Goal: Information Seeking & Learning: Learn about a topic

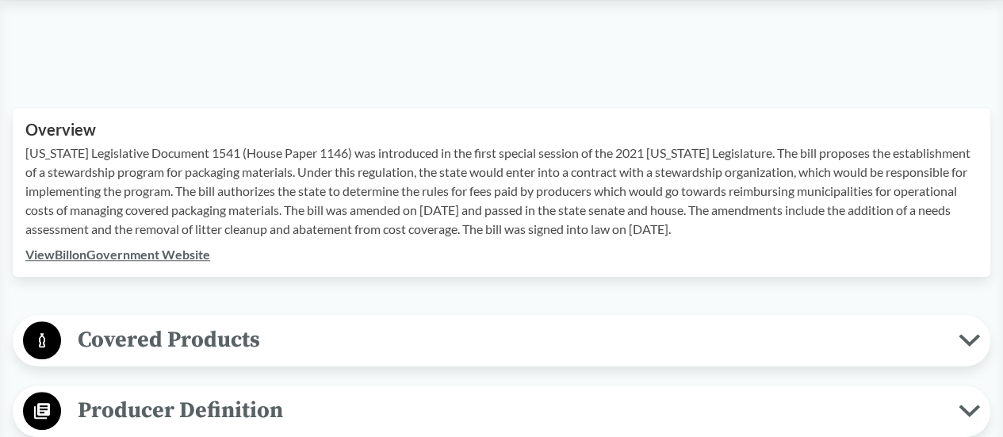
click at [309, 322] on span "Covered Products" at bounding box center [510, 340] width 898 height 36
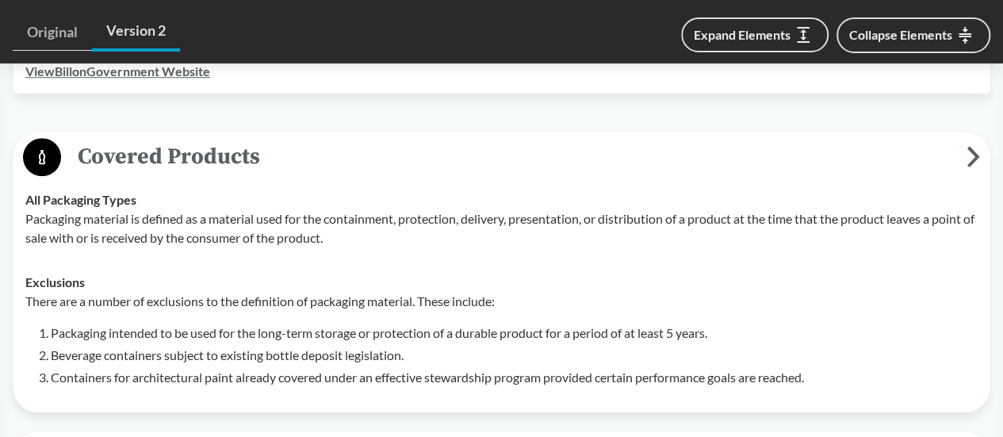
scroll to position [635, 0]
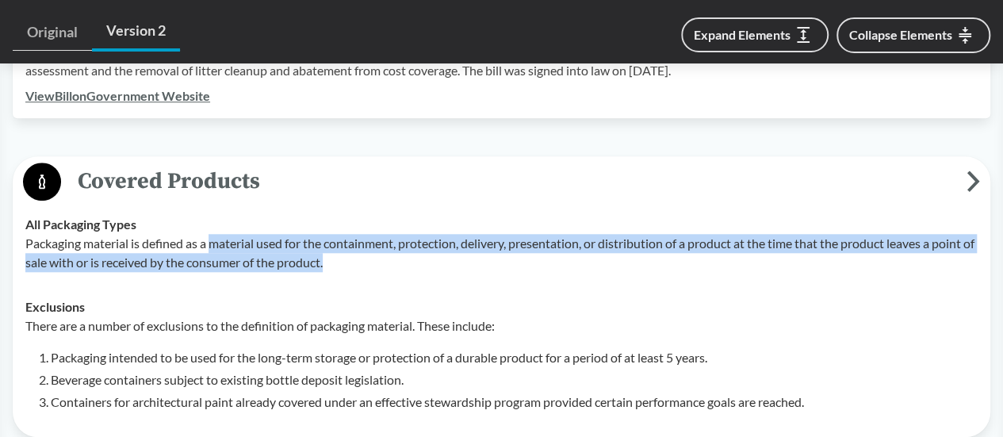
drag, startPoint x: 343, startPoint y: 239, endPoint x: 212, endPoint y: 211, distance: 133.8
click at [212, 234] on p "Packaging material is defined as a material used for the containment, protectio…" at bounding box center [501, 253] width 953 height 38
copy p "material used for the containment, protection, delivery, presentation, or distr…"
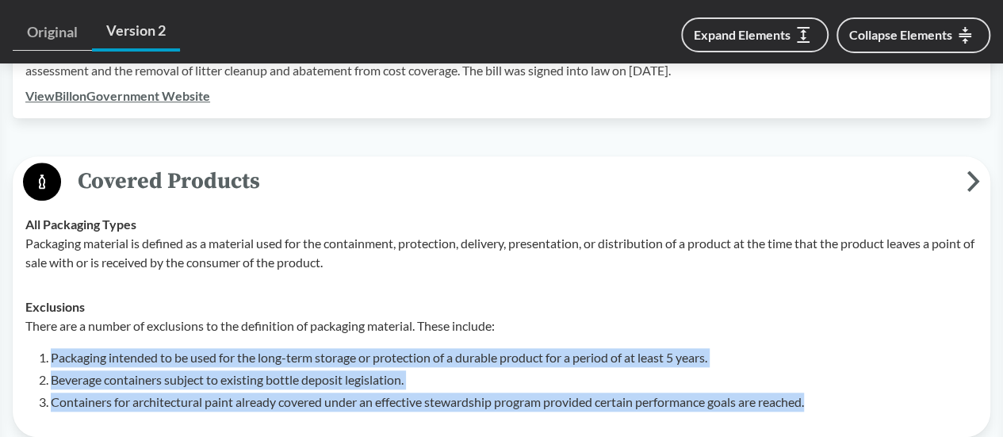
drag, startPoint x: 37, startPoint y: 332, endPoint x: 828, endPoint y: 377, distance: 792.1
click at [828, 377] on div "There are a number of exclusions to the definition of packaging material. These…" at bounding box center [501, 364] width 953 height 95
copy ol "Packaging intended to be used for the long-term storage or protection of a dura…"
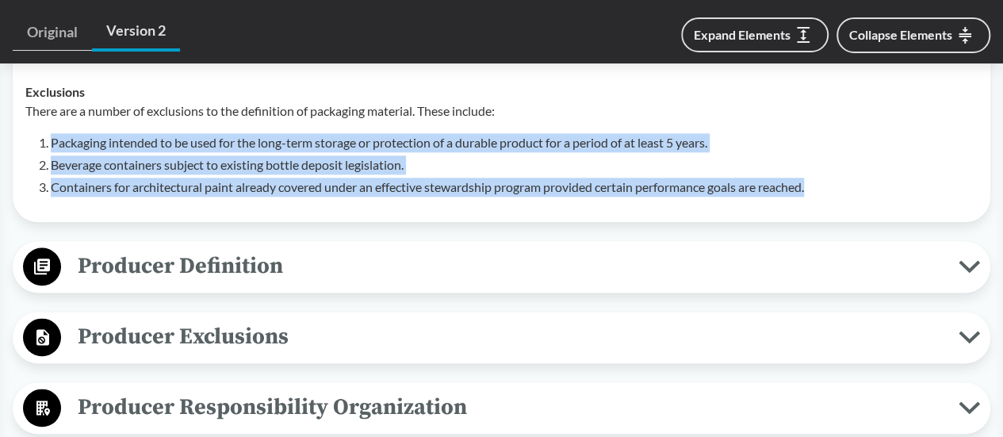
scroll to position [873, 0]
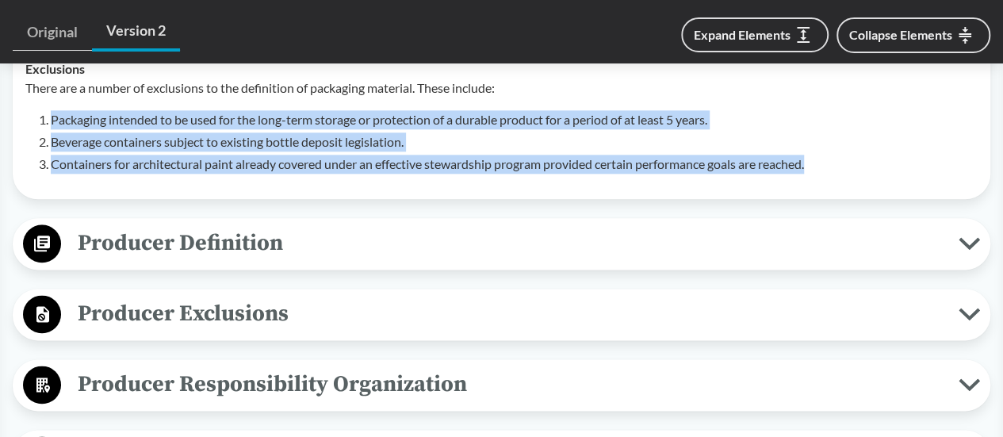
click at [267, 230] on span "Producer Definition" at bounding box center [510, 243] width 898 height 36
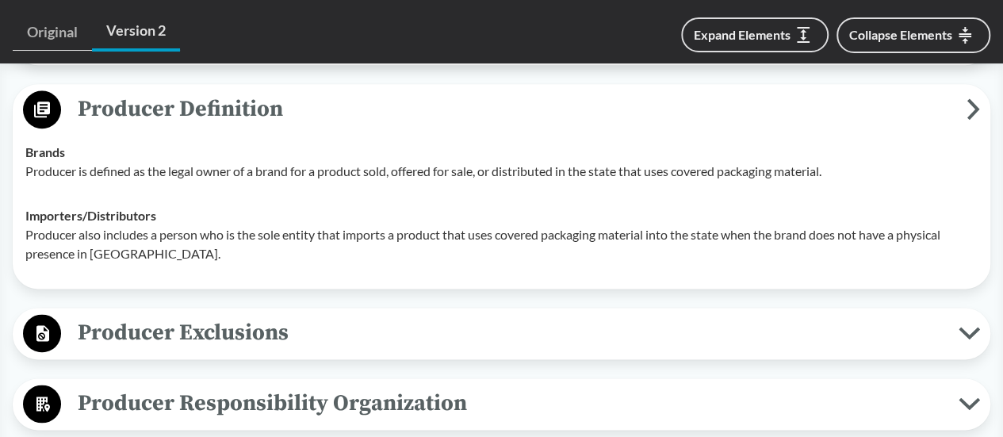
scroll to position [1031, 0]
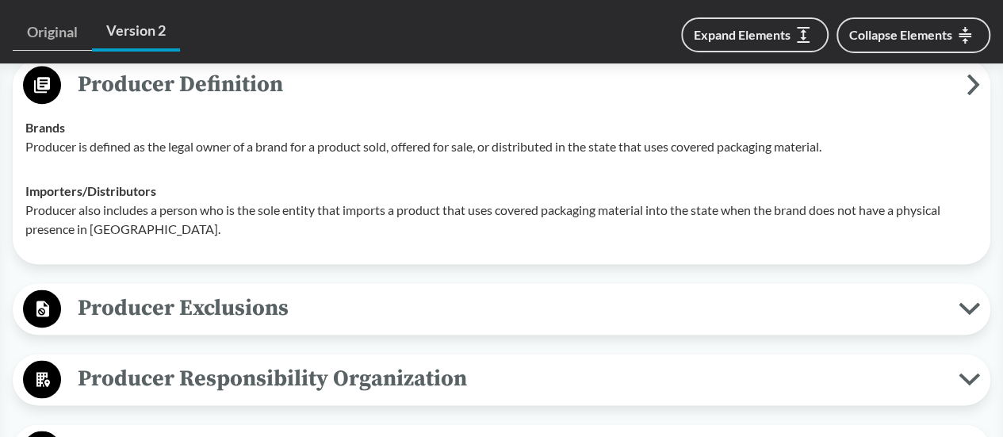
click at [256, 290] on span "Producer Exclusions" at bounding box center [510, 308] width 898 height 36
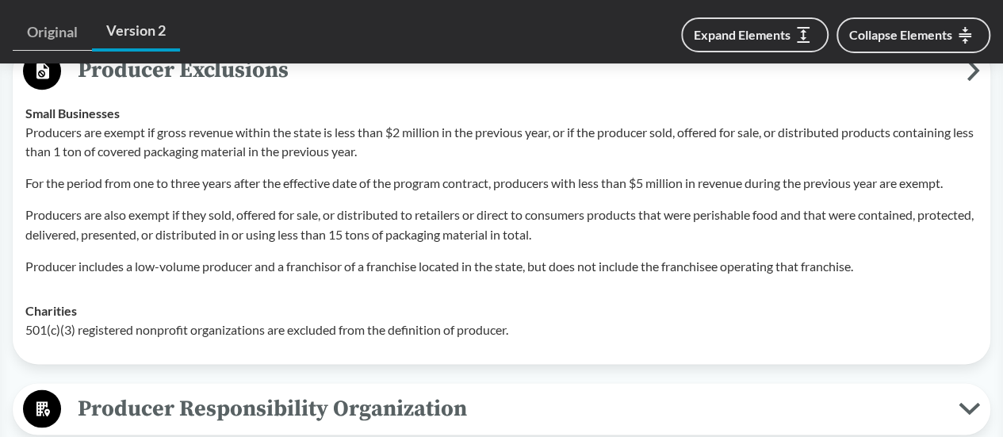
scroll to position [1190, 0]
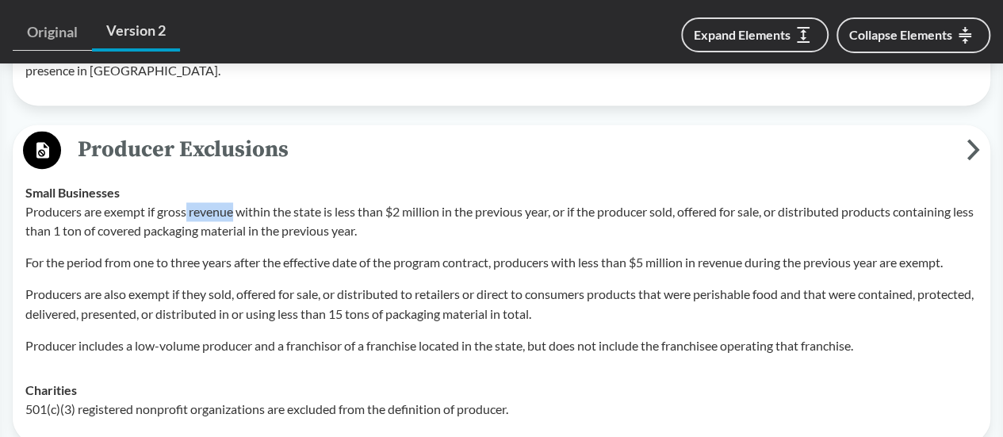
drag, startPoint x: 190, startPoint y: 185, endPoint x: 236, endPoint y: 186, distance: 46.8
click at [236, 202] on p "Producers are exempt if gross revenue within the state is less than $2 million …" at bounding box center [501, 221] width 953 height 38
copy p "revenue"
click at [118, 132] on span "Producer Exclusions" at bounding box center [514, 150] width 906 height 36
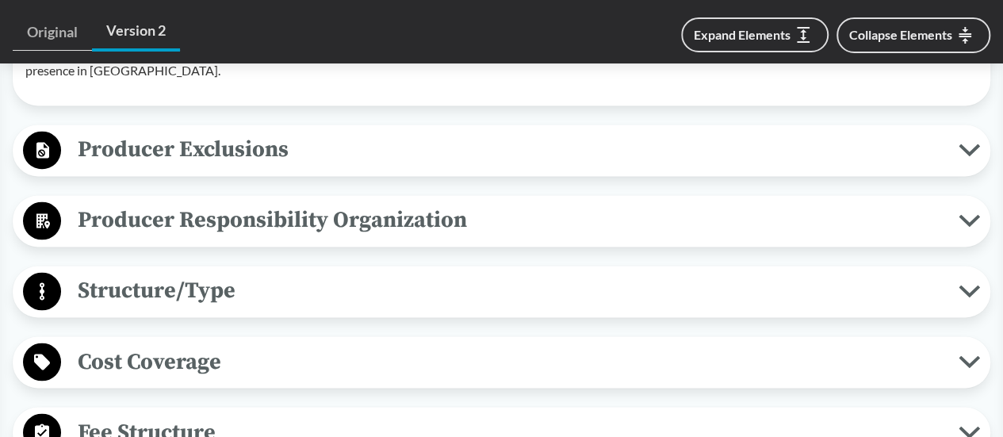
click at [194, 202] on span "Producer Responsibility Organization" at bounding box center [510, 220] width 898 height 36
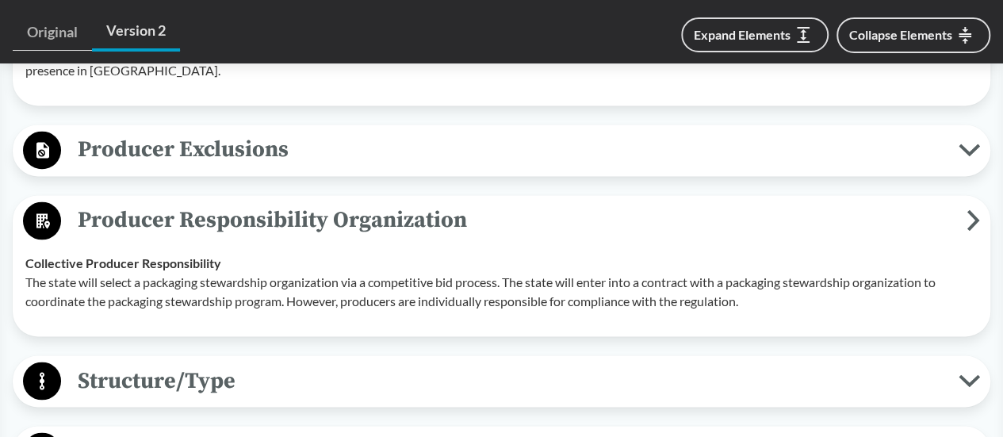
drag, startPoint x: 463, startPoint y: 199, endPoint x: 81, endPoint y: 211, distance: 382.5
click at [81, 211] on span "Producer Responsibility Organization" at bounding box center [514, 220] width 906 height 36
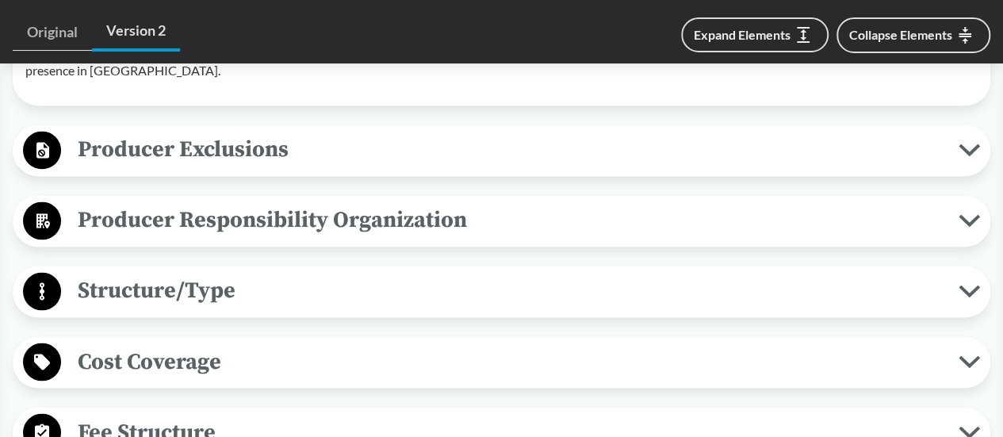
click at [84, 202] on span "Producer Responsibility Organization" at bounding box center [510, 220] width 898 height 36
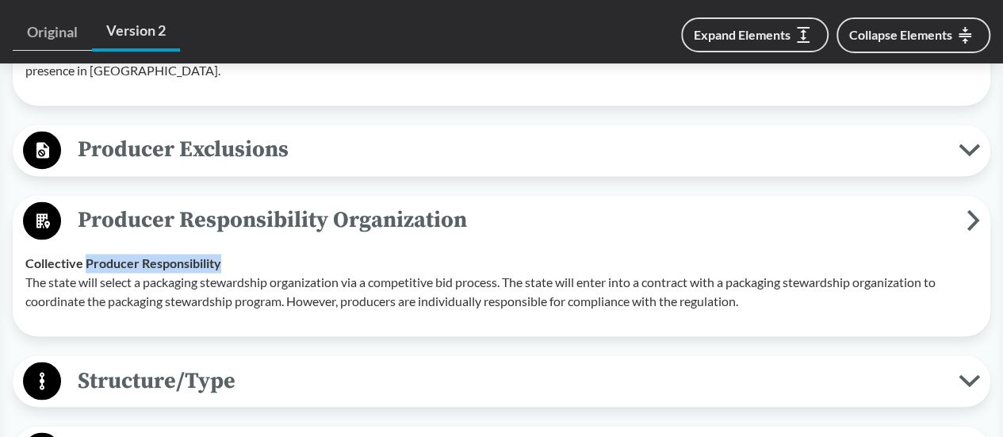
drag, startPoint x: 86, startPoint y: 236, endPoint x: 238, endPoint y: 236, distance: 152.3
click at [238, 254] on div "Collective Producer Responsibility The state will select a packaging stewardshi…" at bounding box center [501, 282] width 953 height 57
copy strong "Producer Responsibility"
click at [94, 202] on span "Producer Responsibility Organization" at bounding box center [514, 220] width 906 height 36
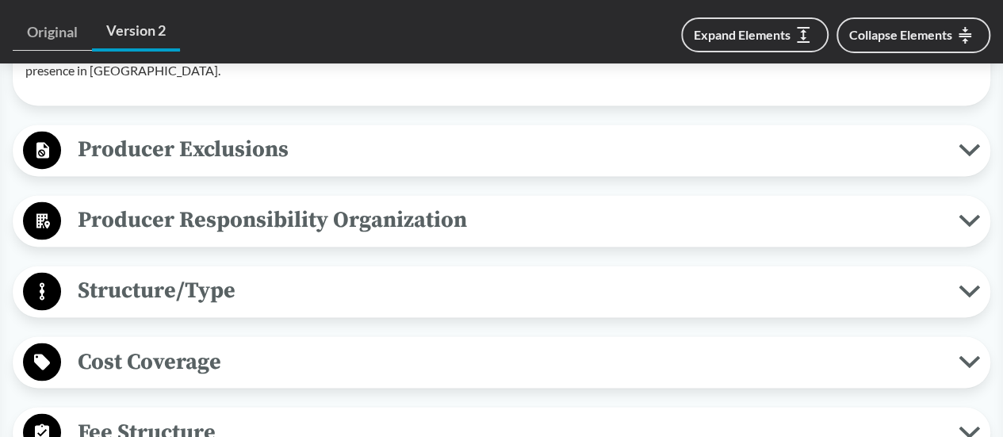
click at [157, 271] on button "Structure/Type" at bounding box center [501, 291] width 967 height 40
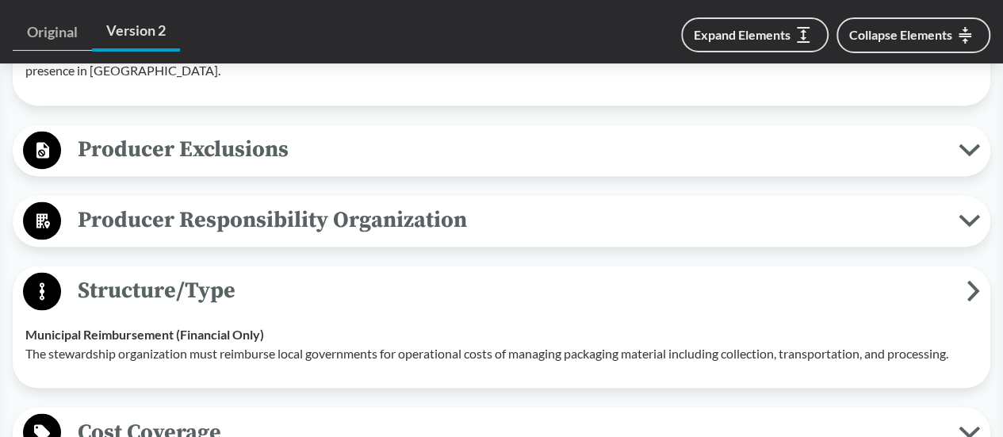
scroll to position [1269, 0]
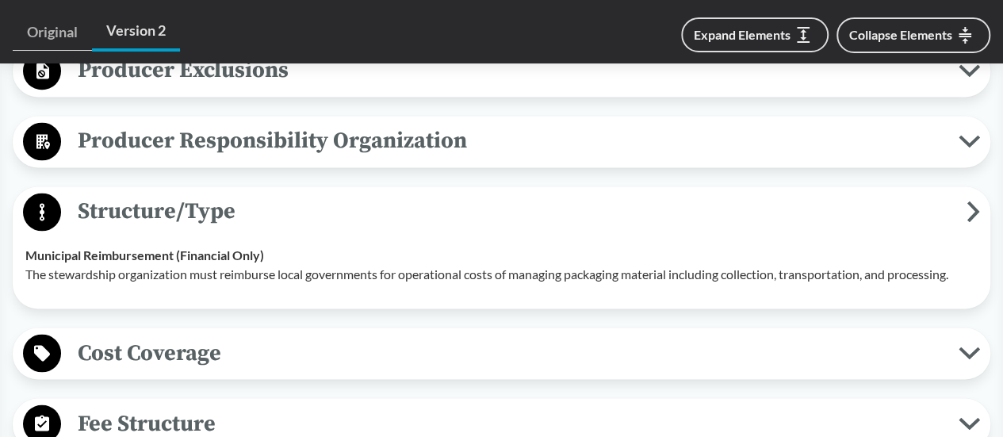
click at [562, 342] on span "Cost Coverage" at bounding box center [510, 353] width 898 height 36
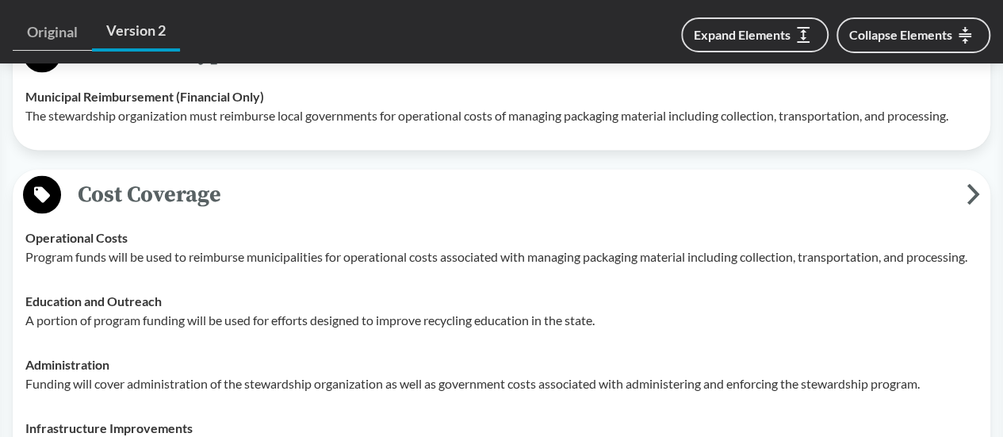
scroll to position [1586, 0]
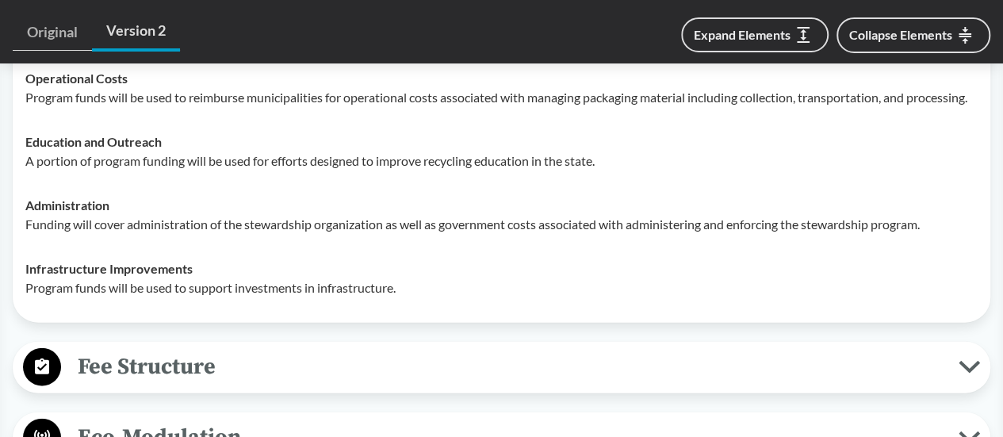
click at [455, 367] on span "Fee Structure" at bounding box center [510, 367] width 898 height 36
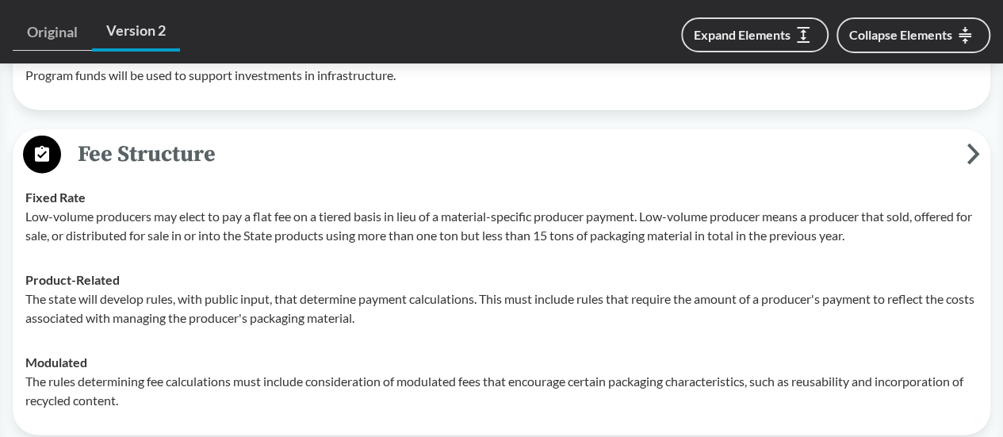
scroll to position [1824, 0]
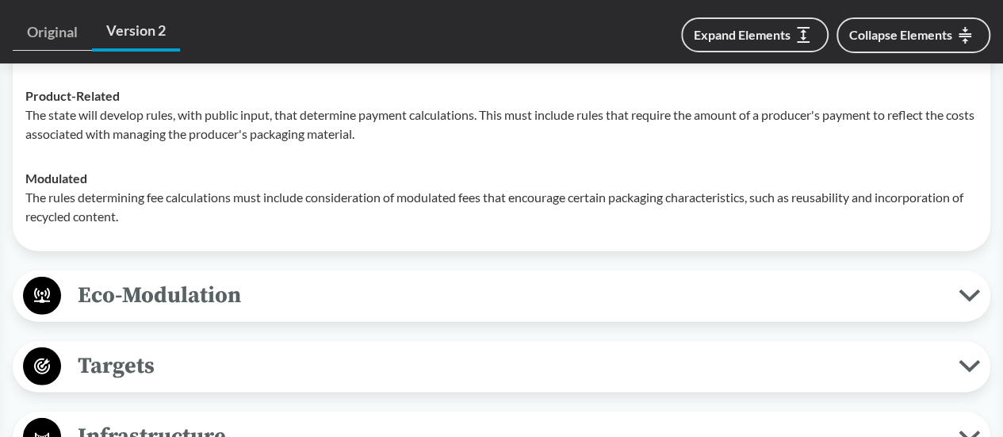
click at [232, 278] on span "Eco-Modulation" at bounding box center [510, 296] width 898 height 36
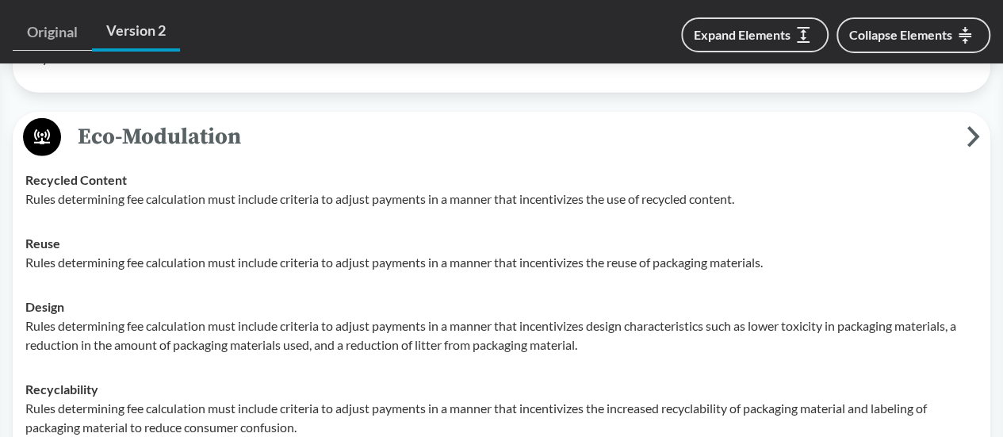
scroll to position [2221, 0]
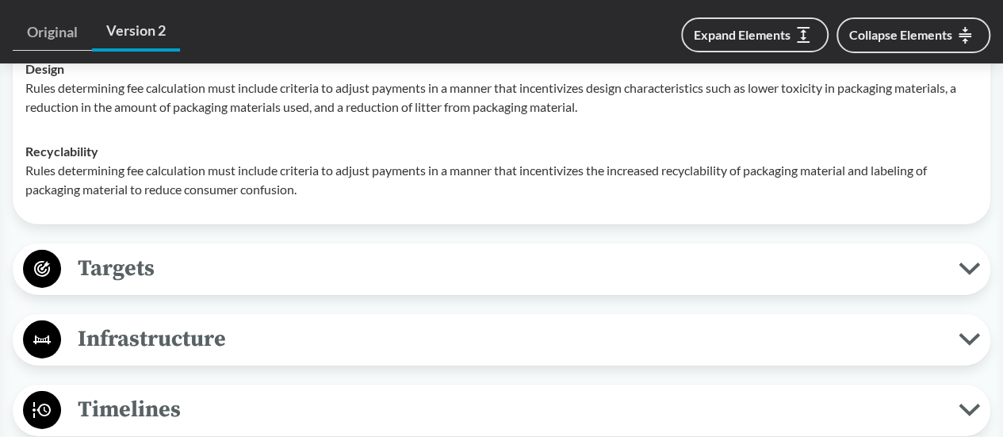
click at [230, 270] on span "Targets" at bounding box center [510, 269] width 898 height 36
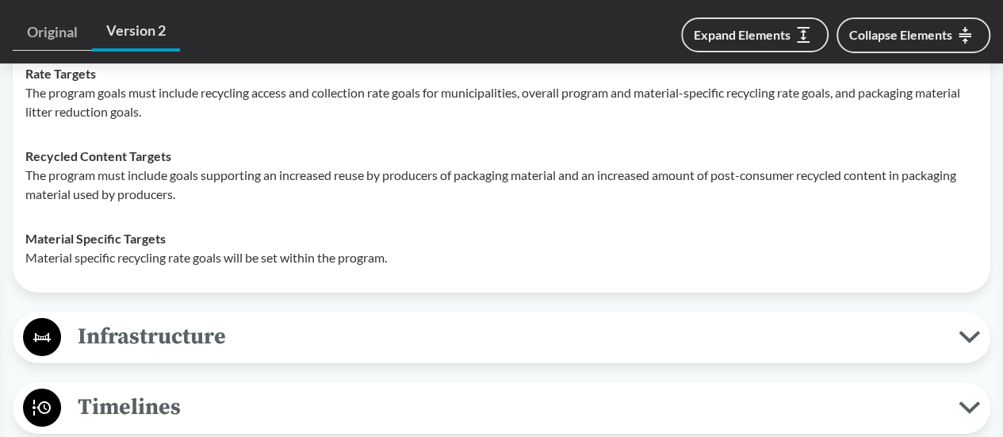
scroll to position [2697, 0]
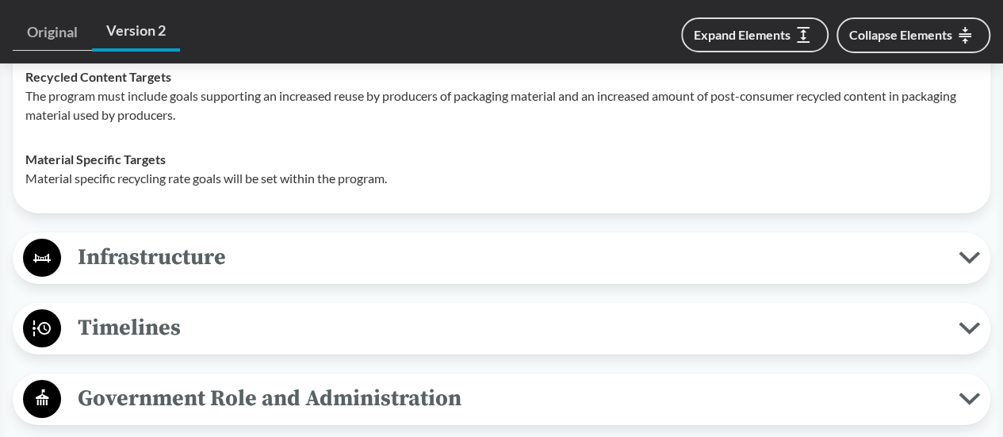
click at [274, 249] on span "Infrastructure" at bounding box center [510, 258] width 898 height 36
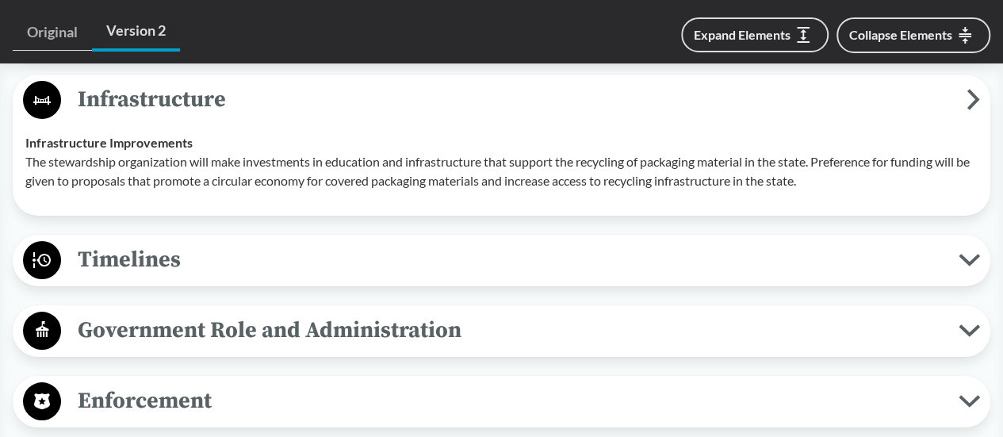
scroll to position [2856, 0]
click at [270, 251] on span "Timelines" at bounding box center [510, 259] width 898 height 36
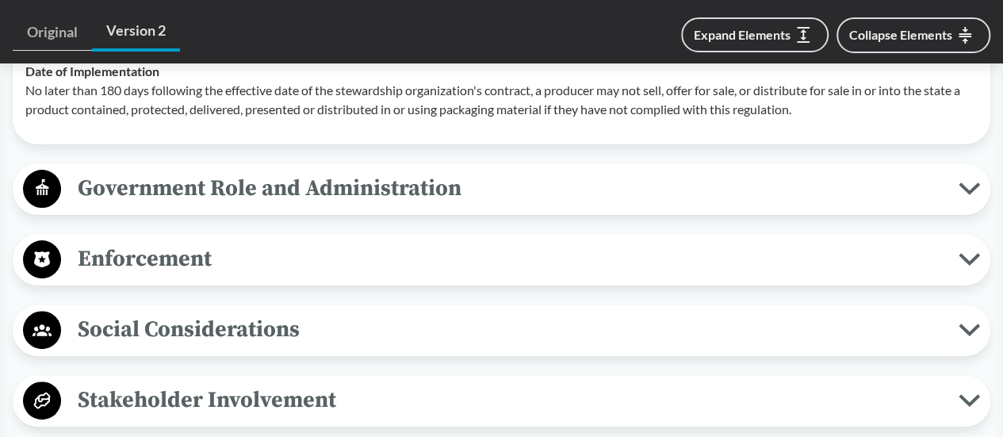
scroll to position [3094, 0]
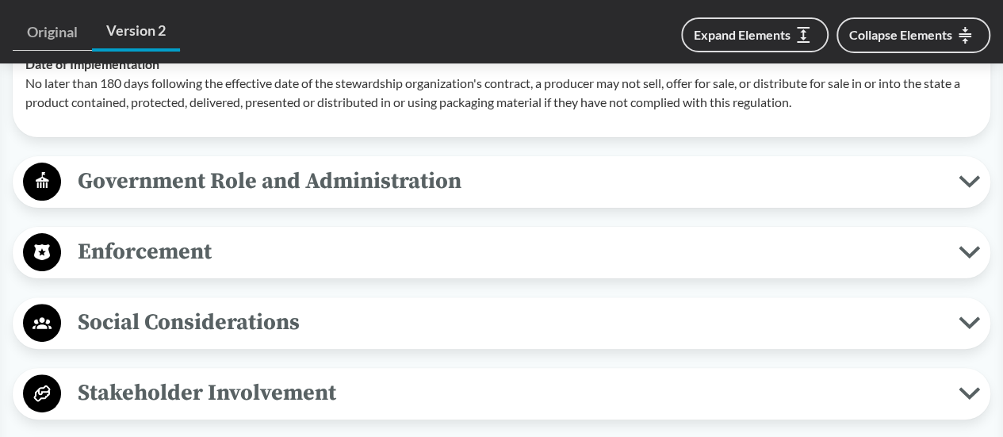
click at [262, 182] on span "Government Role and Administration" at bounding box center [510, 181] width 898 height 36
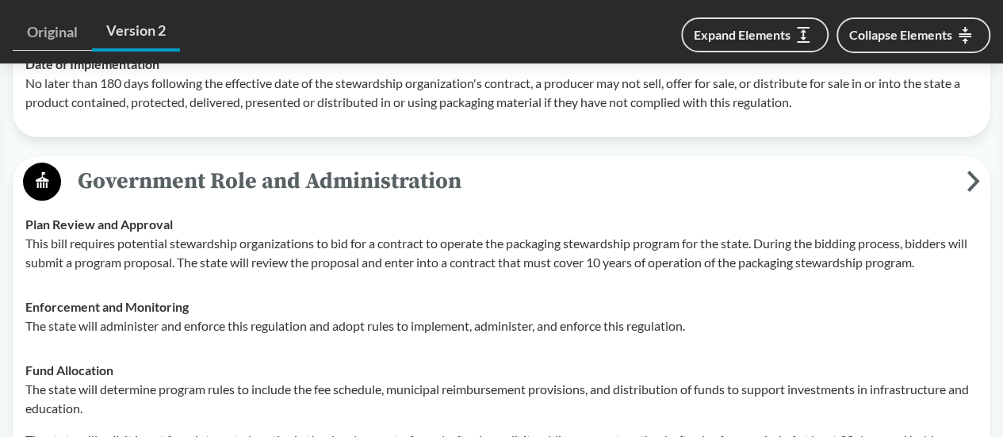
click at [262, 182] on span "Government Role and Administration" at bounding box center [514, 181] width 906 height 36
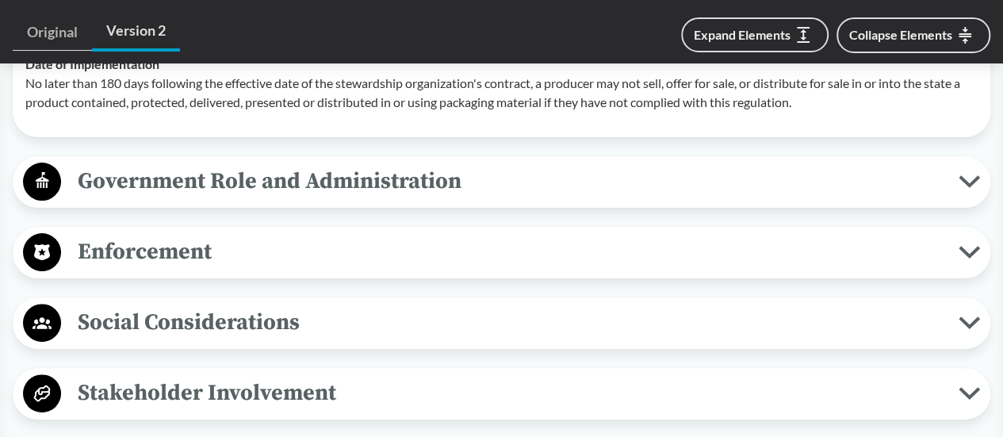
click at [222, 234] on span "Enforcement" at bounding box center [510, 252] width 898 height 36
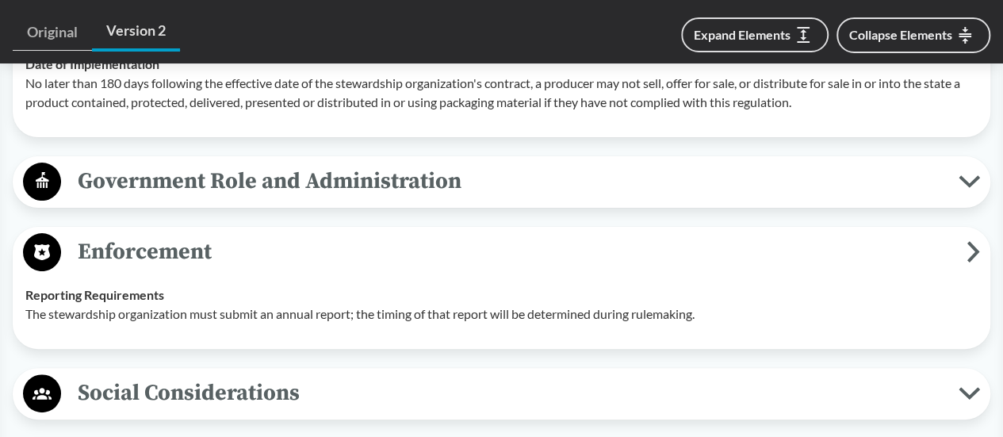
click at [222, 234] on span "Enforcement" at bounding box center [514, 252] width 906 height 36
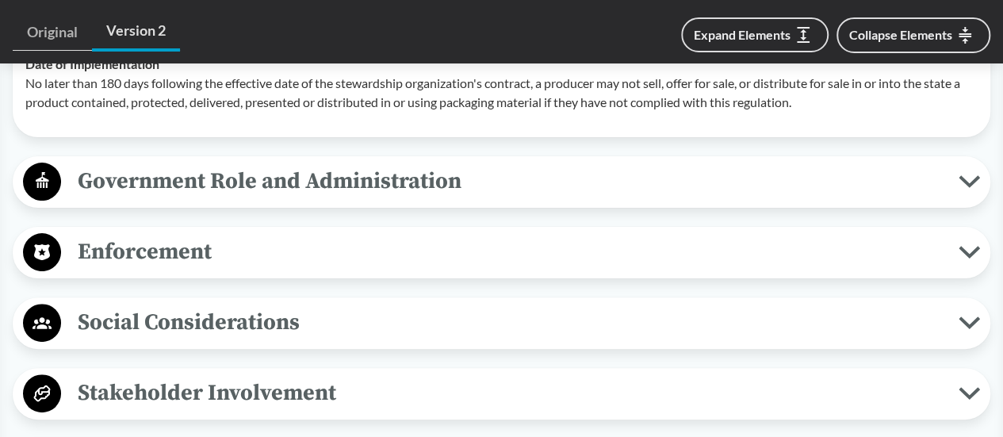
click at [213, 305] on span "Social Considerations" at bounding box center [510, 323] width 898 height 36
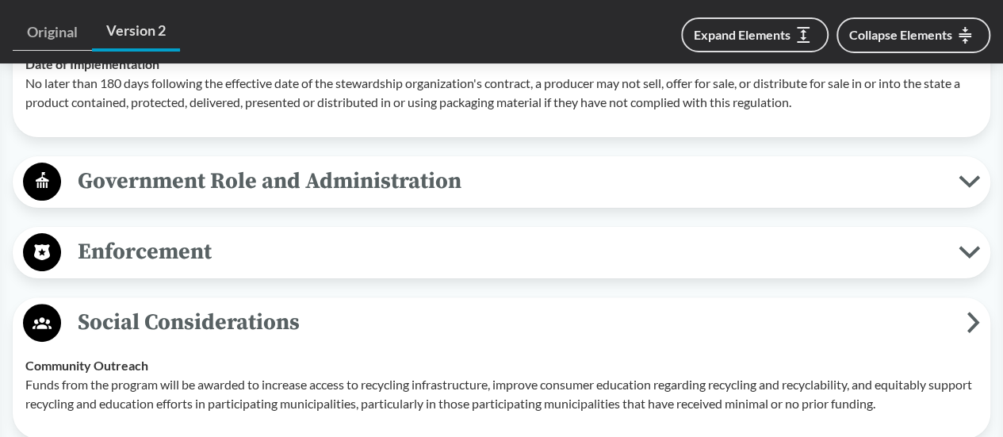
click at [213, 303] on button "Social Considerations" at bounding box center [501, 323] width 967 height 40
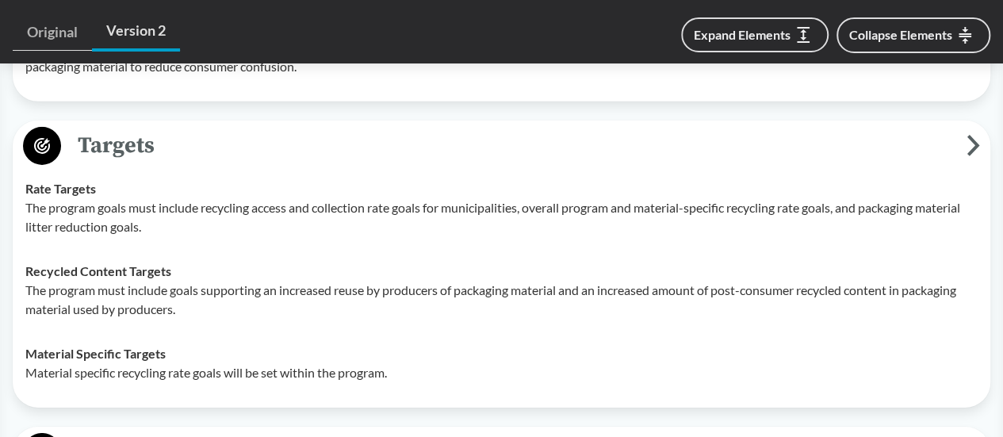
scroll to position [2538, 0]
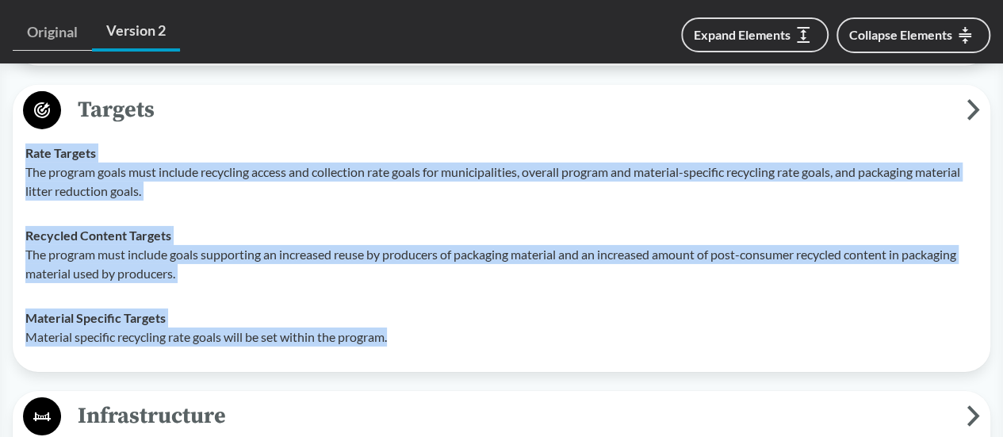
drag, startPoint x: 397, startPoint y: 334, endPoint x: 26, endPoint y: 150, distance: 413.6
click at [26, 150] on tbody "Rate Targets The program goals must include recycling access and collection rat…" at bounding box center [501, 245] width 967 height 228
copy tbody "Rate Targets The program goals must include recycling access and collection rat…"
click at [201, 99] on span "Targets" at bounding box center [514, 110] width 906 height 36
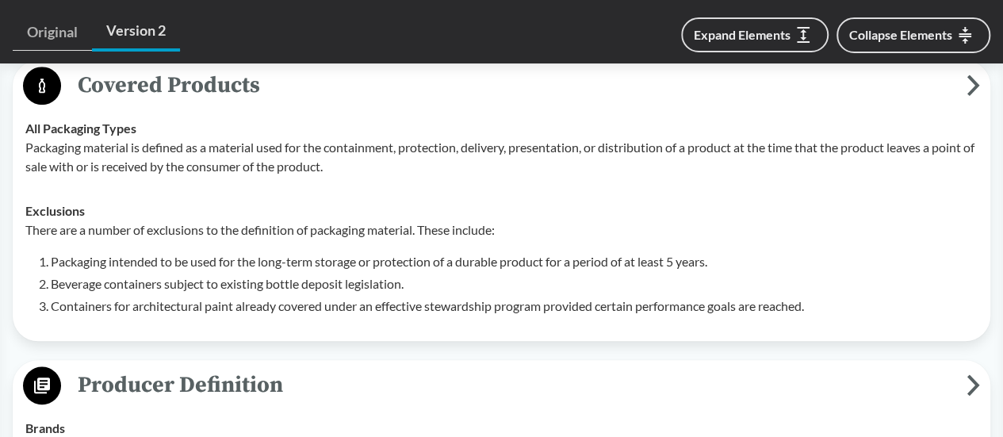
scroll to position [635, 0]
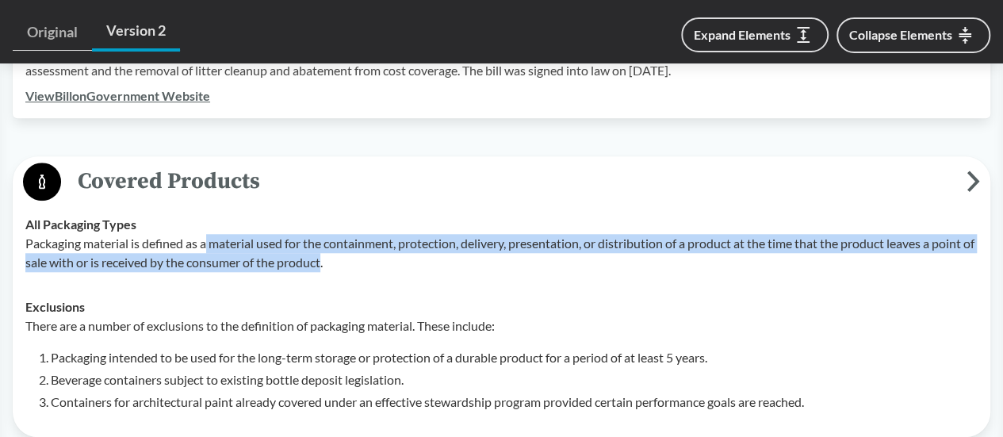
drag, startPoint x: 339, startPoint y: 239, endPoint x: 209, endPoint y: 221, distance: 131.3
click at [209, 234] on p "Packaging material is defined as a material used for the containment, protectio…" at bounding box center [501, 253] width 953 height 38
copy p "material used for the containment, protection, delivery, presentation, or distr…"
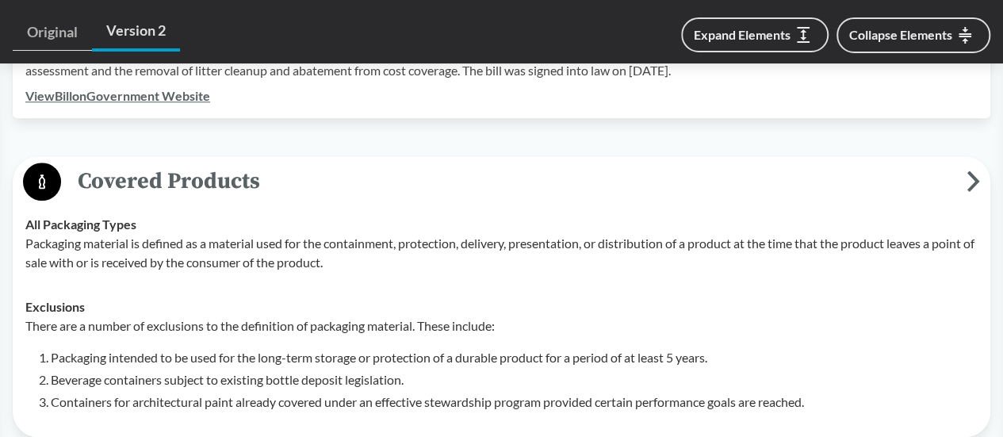
click at [366, 252] on td "All Packaging Types Packaging material is defined as a material used for the co…" at bounding box center [501, 243] width 967 height 82
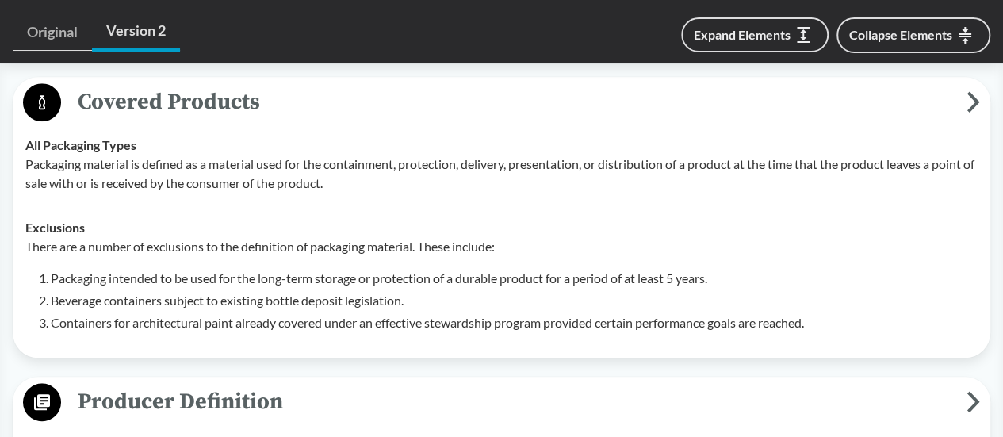
click at [330, 269] on li "Packaging intended to be used for the long-term storage or protection of a dura…" at bounding box center [514, 278] width 927 height 19
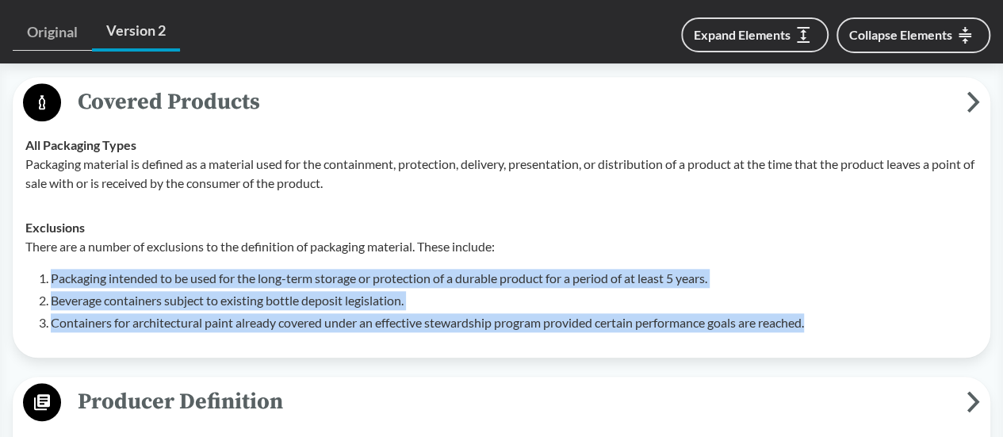
drag, startPoint x: 37, startPoint y: 250, endPoint x: 836, endPoint y: 301, distance: 800.4
click at [836, 301] on div "There are a number of exclusions to the definition of packaging material. These…" at bounding box center [501, 284] width 953 height 95
copy ol "Packaging intended to be used for the long-term storage or protection of a dura…"
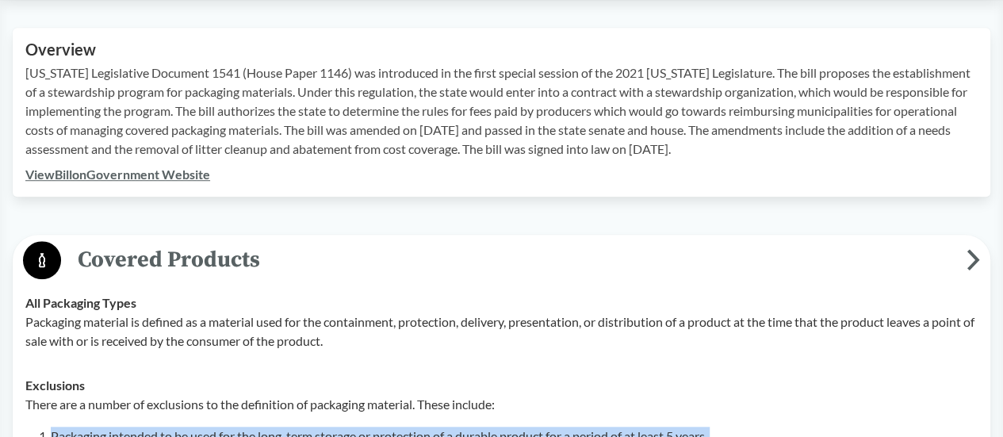
scroll to position [635, 0]
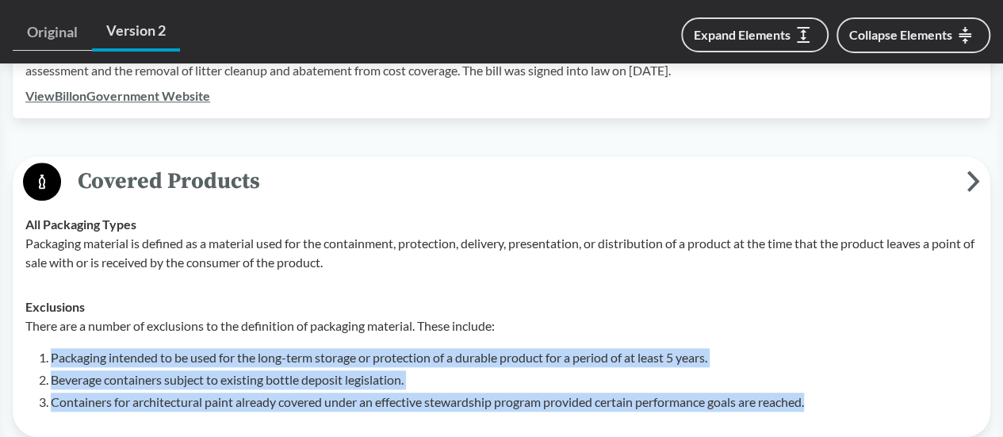
click at [143, 163] on span "Covered Products" at bounding box center [514, 181] width 906 height 36
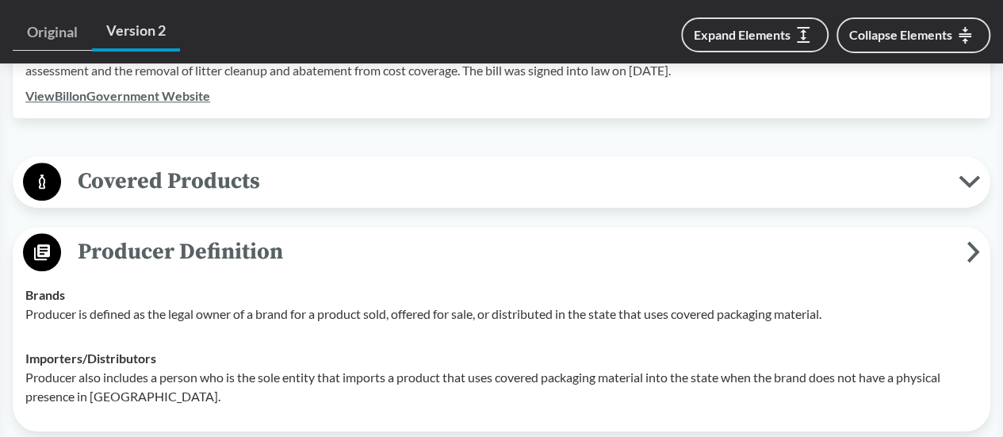
click at [187, 234] on span "Producer Definition" at bounding box center [514, 252] width 906 height 36
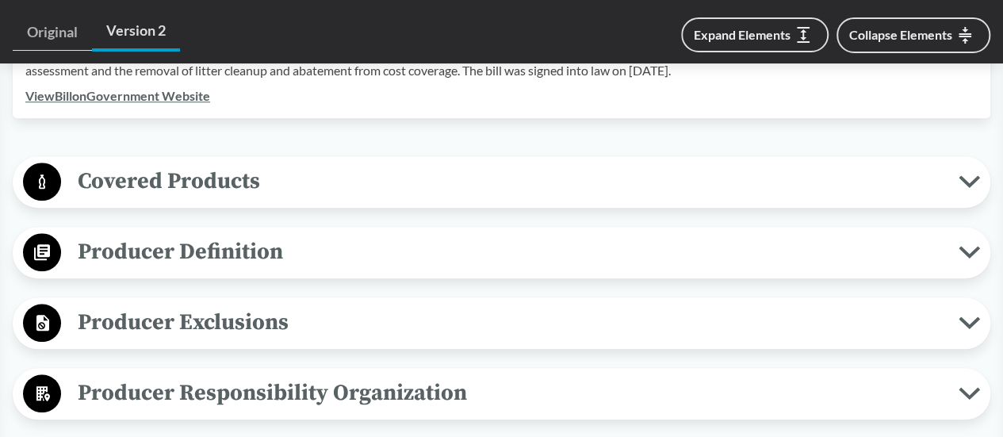
click at [187, 234] on span "Producer Definition" at bounding box center [510, 252] width 898 height 36
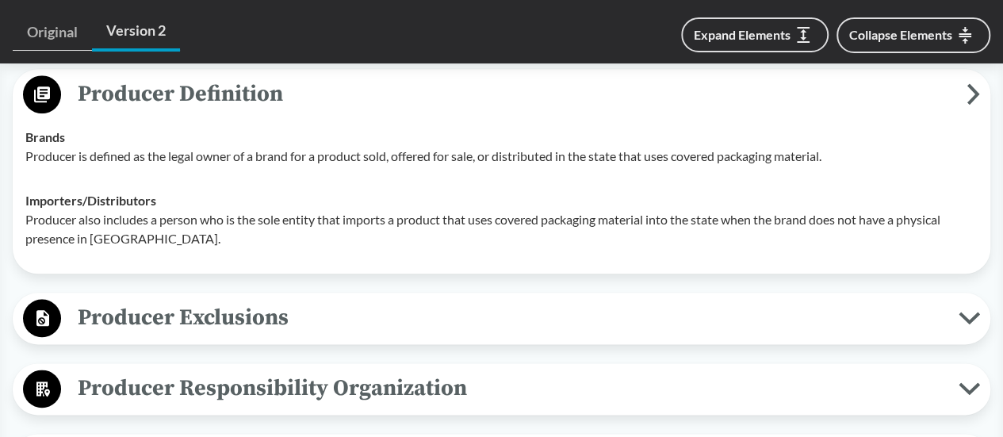
scroll to position [793, 0]
click at [199, 79] on span "Producer Definition" at bounding box center [514, 93] width 906 height 36
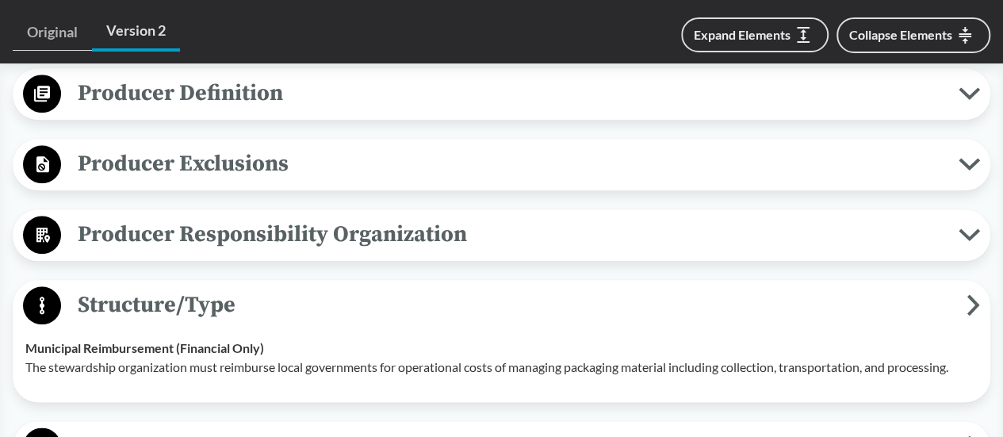
click at [213, 146] on span "Producer Exclusions" at bounding box center [510, 164] width 898 height 36
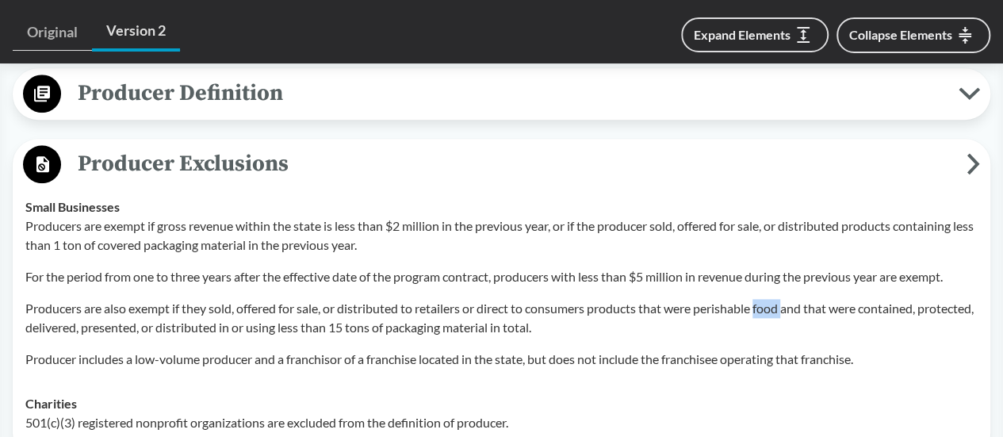
drag, startPoint x: 765, startPoint y: 286, endPoint x: 793, endPoint y: 286, distance: 28.6
click at [793, 299] on p "Producers are also exempt if they sold, offered for sale, or distributed to ret…" at bounding box center [501, 318] width 953 height 38
copy p "food"
click at [236, 146] on span "Producer Exclusions" at bounding box center [514, 164] width 906 height 36
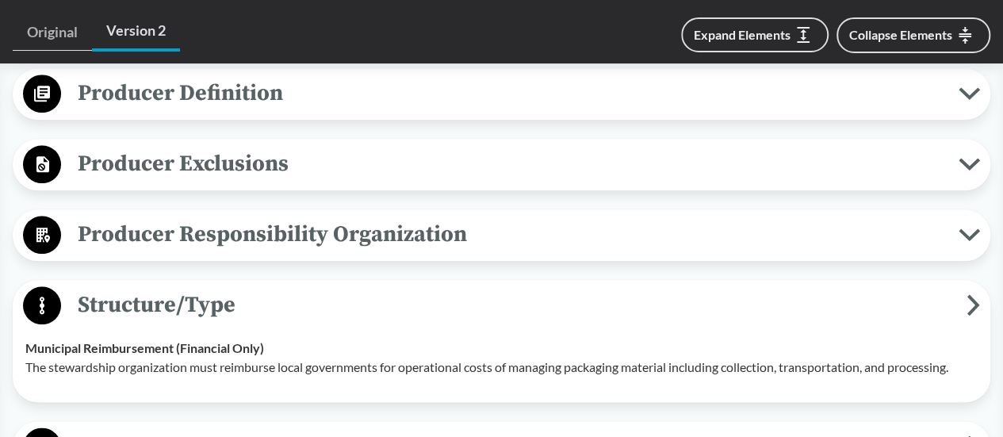
click at [209, 217] on span "Producer Responsibility Organization" at bounding box center [510, 235] width 898 height 36
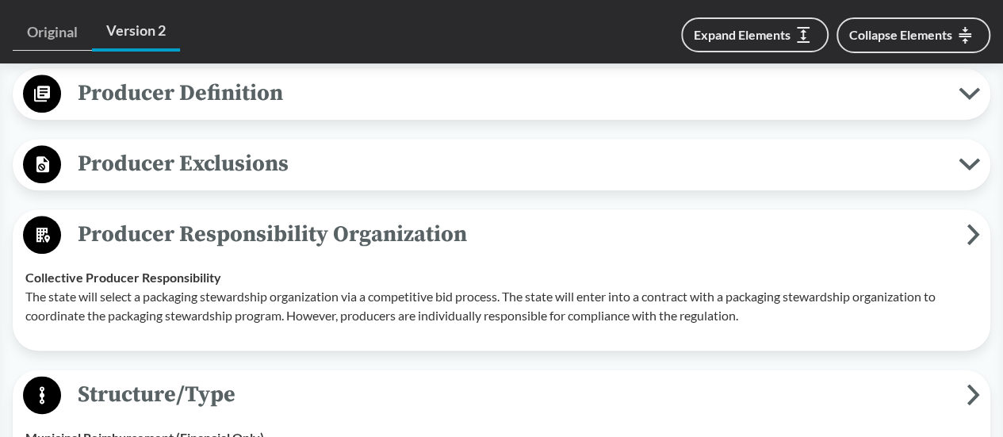
click at [209, 217] on span "Producer Responsibility Organization" at bounding box center [514, 235] width 906 height 36
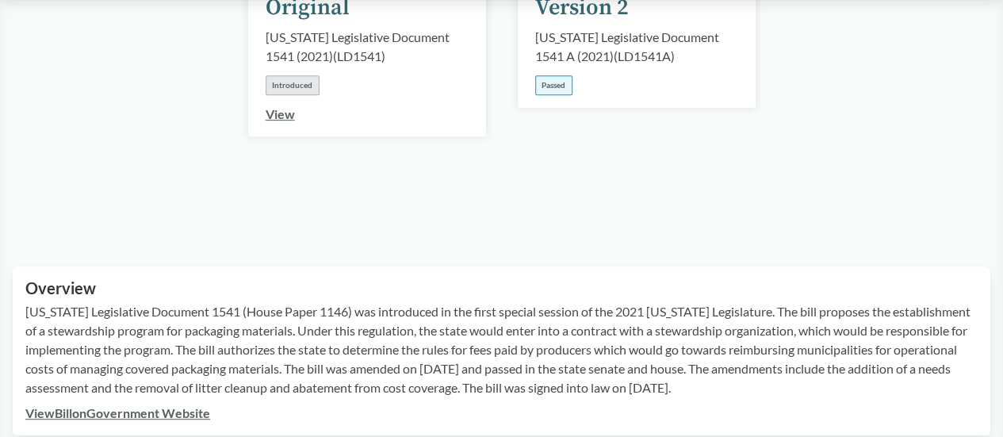
scroll to position [0, 0]
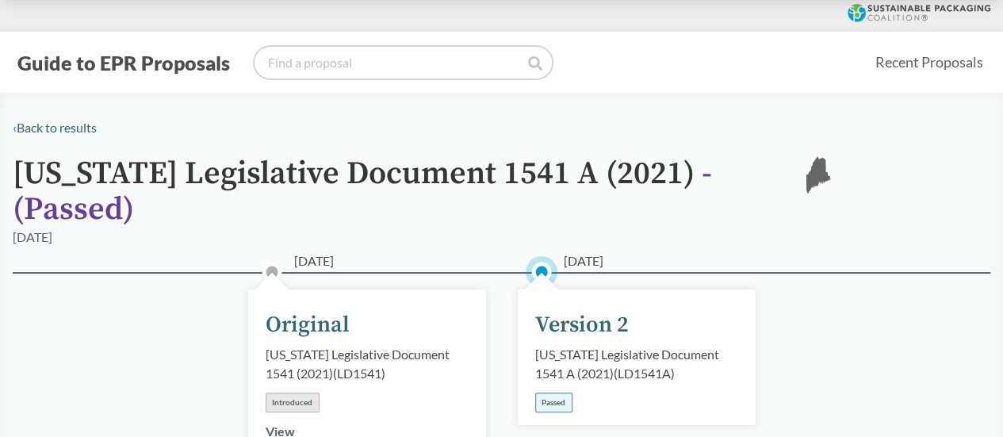
click at [306, 56] on input "search" at bounding box center [403, 63] width 297 height 32
paste input "[US_STATE] State Senate Bill 582"
drag, startPoint x: 311, startPoint y: 61, endPoint x: 429, endPoint y: 64, distance: 118.2
click at [429, 64] on input "[US_STATE] State Senate Bill 582" at bounding box center [403, 63] width 297 height 32
type input "[US_STATE] State Senate Bill 582"
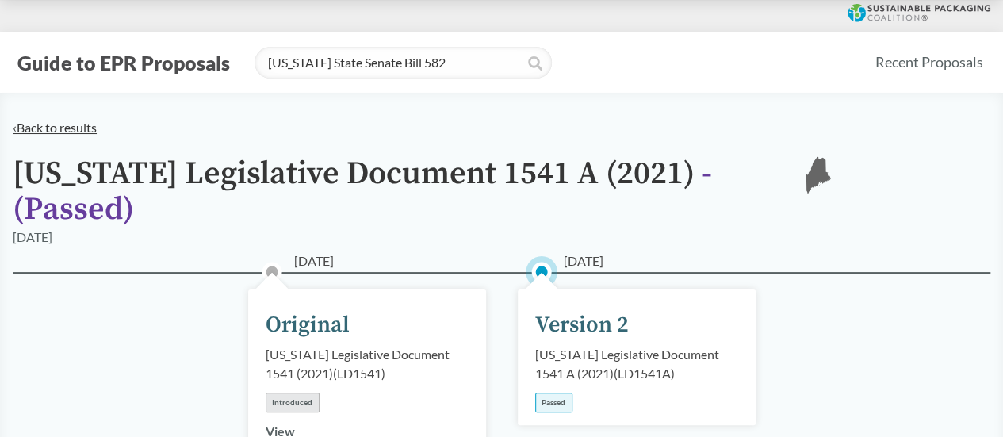
click at [55, 123] on link "‹ Back to results" at bounding box center [55, 127] width 84 height 15
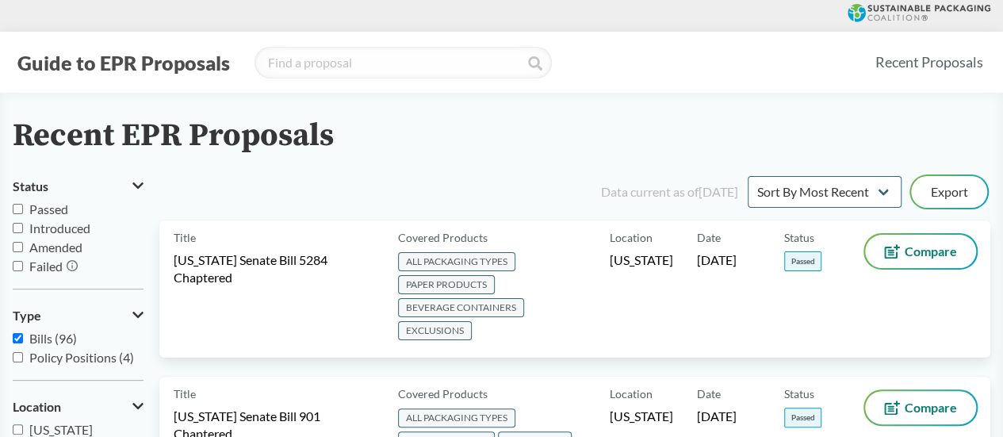
click at [52, 215] on span "Passed" at bounding box center [48, 208] width 39 height 15
click at [23, 214] on input "Passed" at bounding box center [18, 209] width 10 height 10
checkbox input "true"
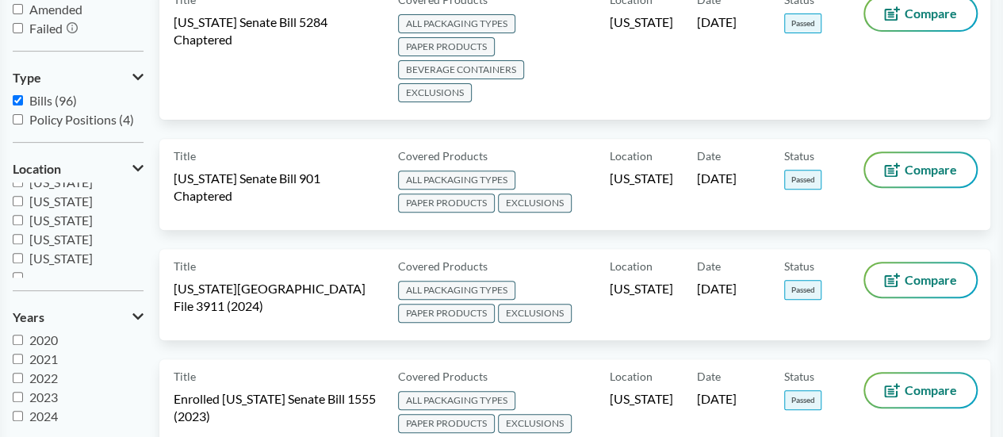
scroll to position [343, 0]
click at [51, 251] on span "[US_STATE]" at bounding box center [60, 248] width 63 height 15
click at [23, 251] on input "[US_STATE]" at bounding box center [18, 249] width 10 height 10
checkbox input "true"
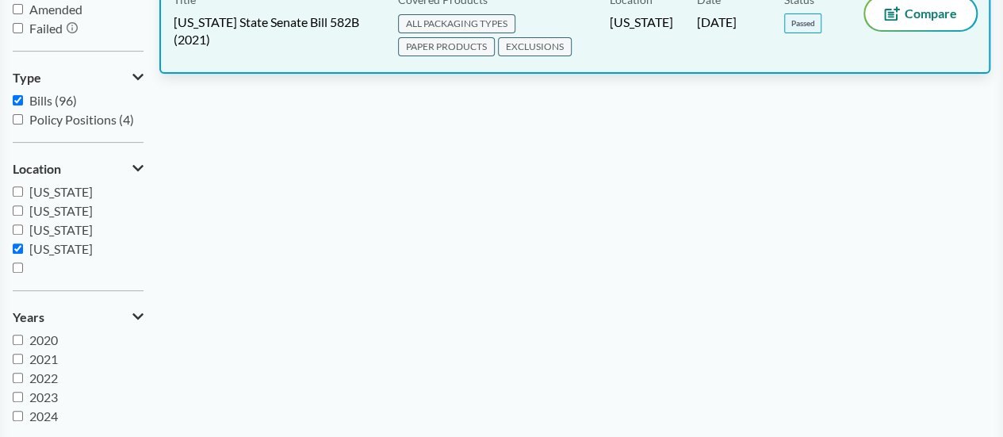
click at [704, 36] on div "Date [DATE]" at bounding box center [740, 28] width 87 height 63
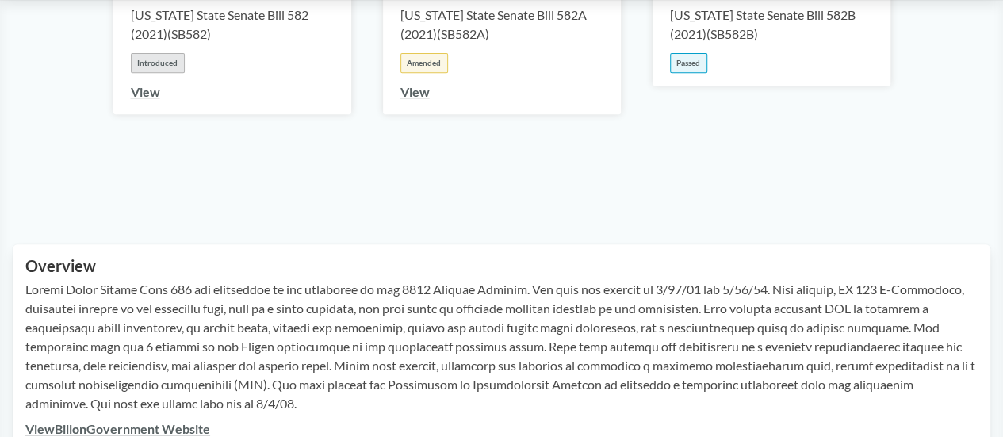
scroll to position [397, 0]
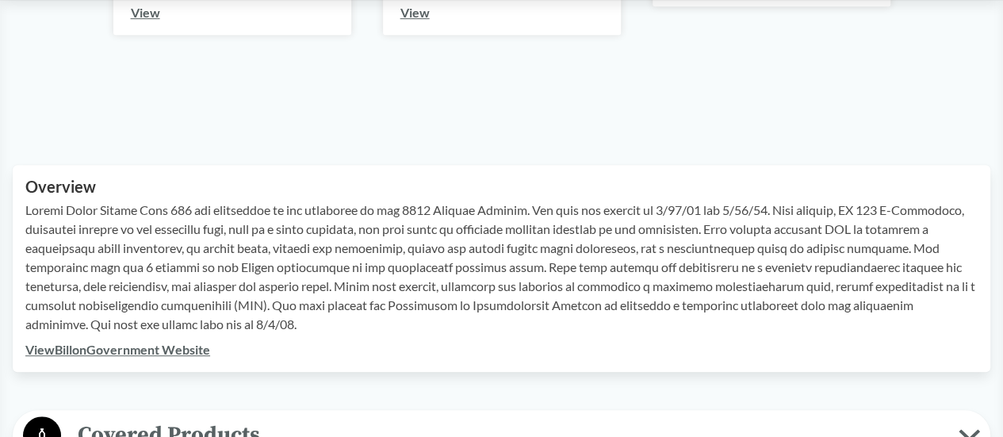
click at [144, 349] on link "View Bill on Government Website" at bounding box center [117, 349] width 185 height 15
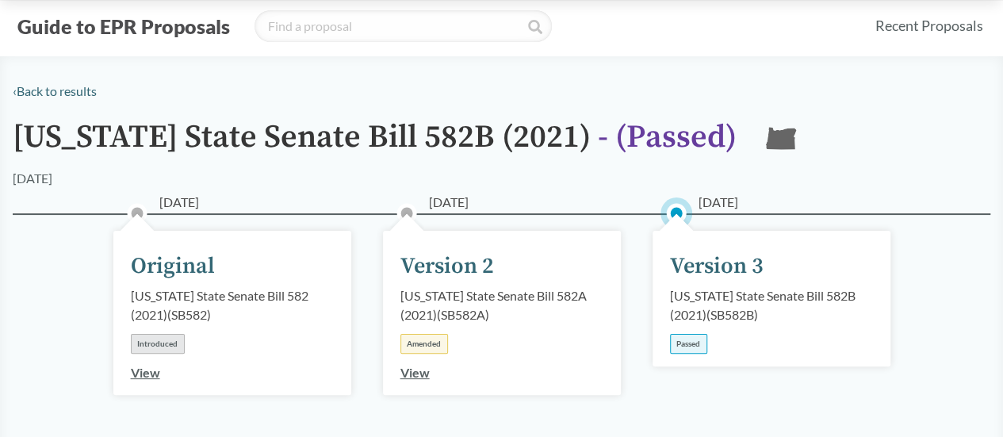
scroll to position [0, 0]
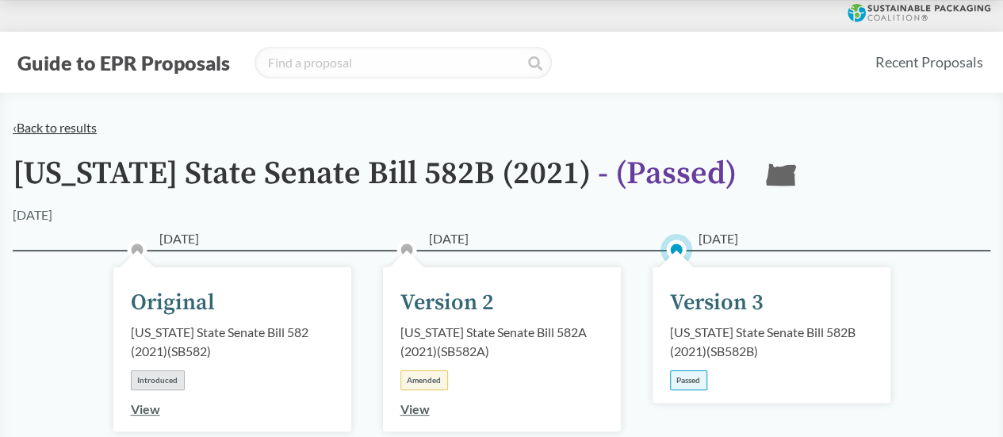
click at [75, 120] on link "‹ Back to results" at bounding box center [55, 127] width 84 height 15
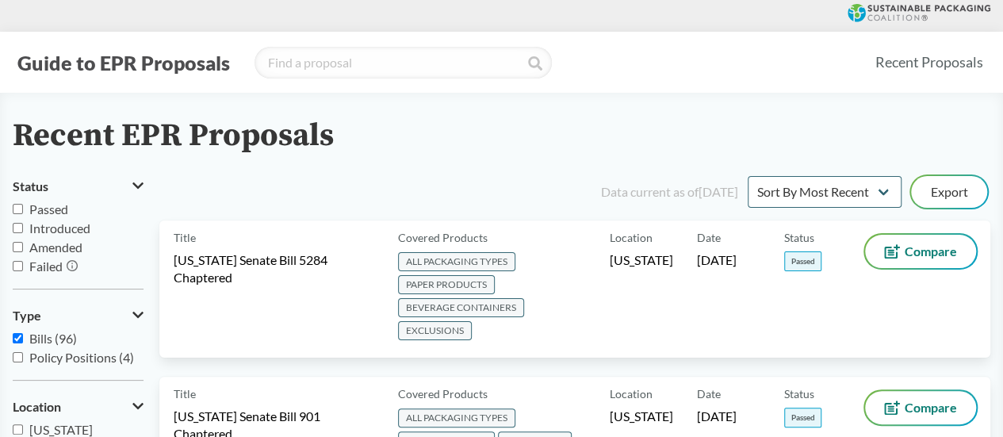
click at [58, 213] on span "Passed" at bounding box center [48, 208] width 39 height 15
click at [23, 213] on input "Passed" at bounding box center [18, 209] width 10 height 10
checkbox input "true"
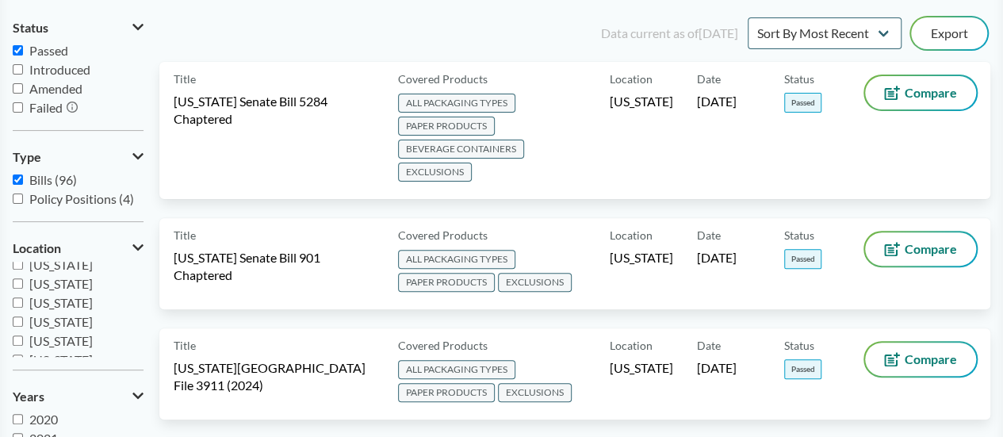
scroll to position [286, 0]
click at [76, 293] on span "[US_STATE]" at bounding box center [60, 289] width 63 height 15
click at [23, 293] on input "[US_STATE]" at bounding box center [18, 290] width 10 height 10
checkbox input "true"
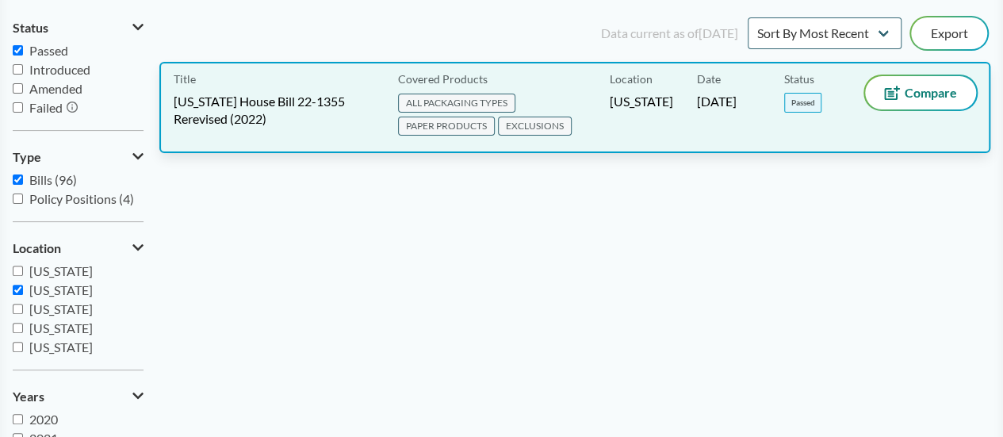
click at [524, 90] on div "Covered Products ALL PACKAGING TYPES PAPER PRODUCTS EXCLUSIONS" at bounding box center [501, 107] width 218 height 63
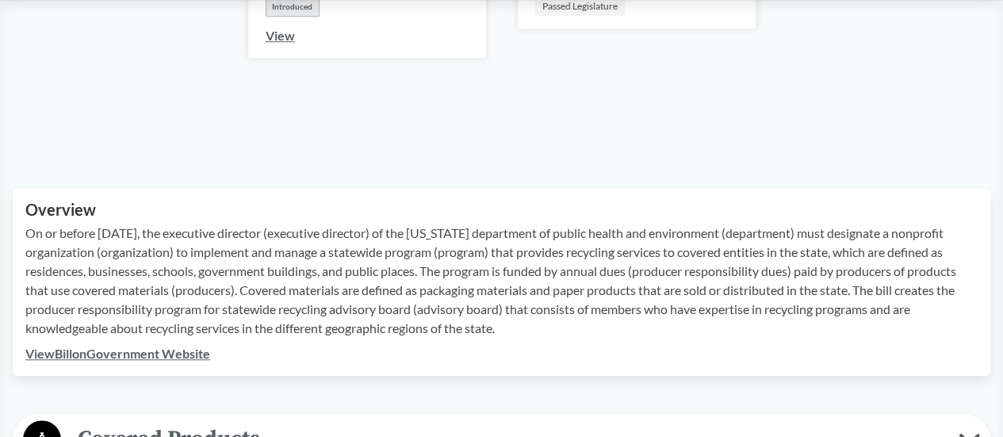
scroll to position [397, 0]
click at [137, 358] on link "View Bill on Government Website" at bounding box center [117, 352] width 185 height 15
